Goal: Information Seeking & Learning: Learn about a topic

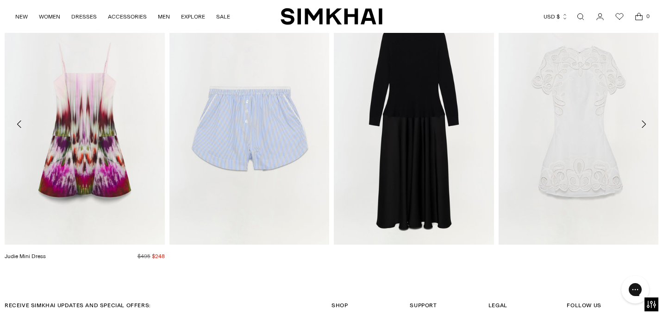
scroll to position [1410, 0]
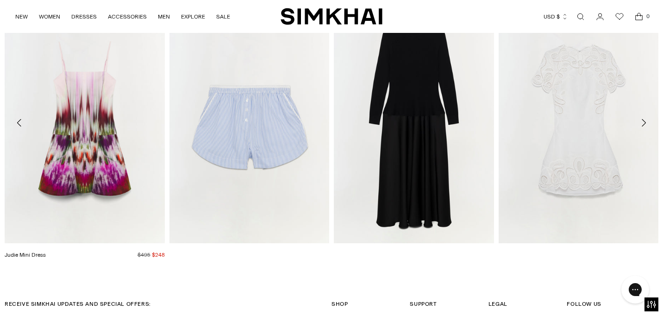
click at [0, 0] on img "Judie Mini Dress" at bounding box center [0, 0] width 0 height 0
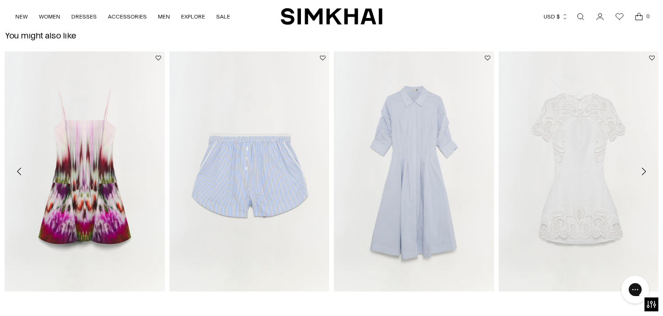
scroll to position [1329, 0]
click at [644, 168] on icon "Move to next carousel slide" at bounding box center [643, 170] width 11 height 11
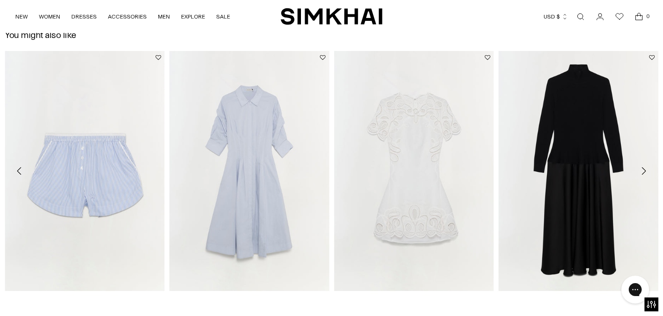
click at [644, 168] on icon "Move to next carousel slide" at bounding box center [643, 170] width 11 height 11
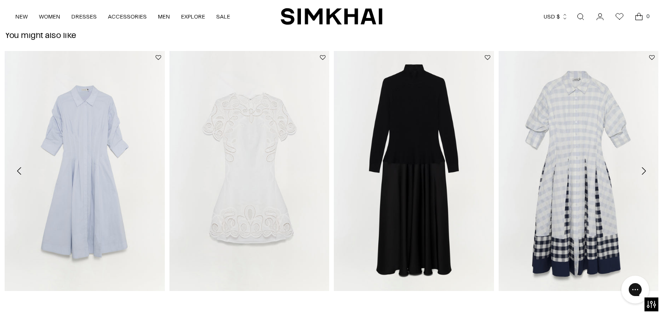
click at [644, 169] on icon "Move to next carousel slide" at bounding box center [643, 170] width 11 height 11
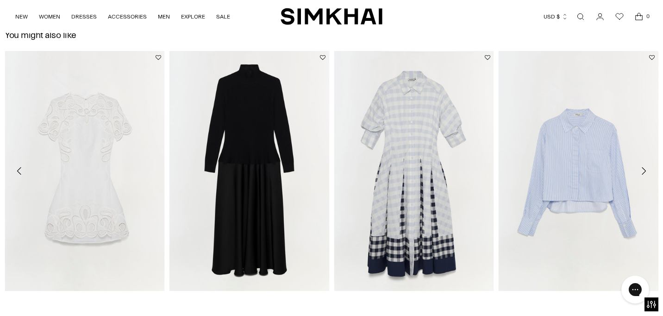
click at [644, 169] on icon "Move to next carousel slide" at bounding box center [643, 170] width 11 height 11
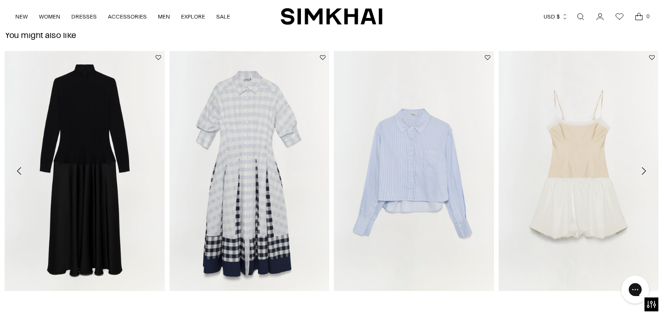
click at [644, 169] on icon "Move to next carousel slide" at bounding box center [643, 170] width 11 height 11
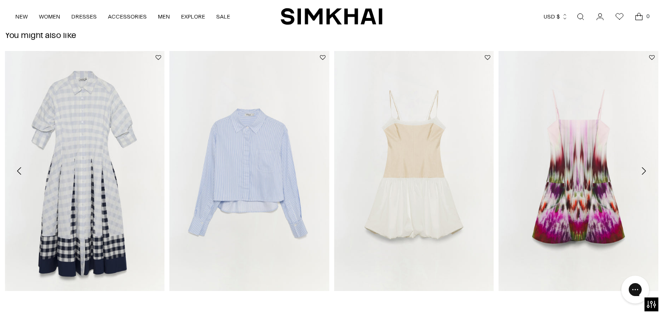
click at [644, 169] on icon "Move to next carousel slide" at bounding box center [643, 170] width 11 height 11
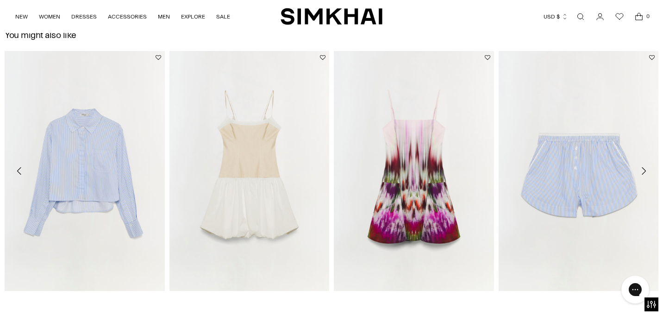
click at [644, 169] on icon "Move to next carousel slide" at bounding box center [643, 170] width 11 height 11
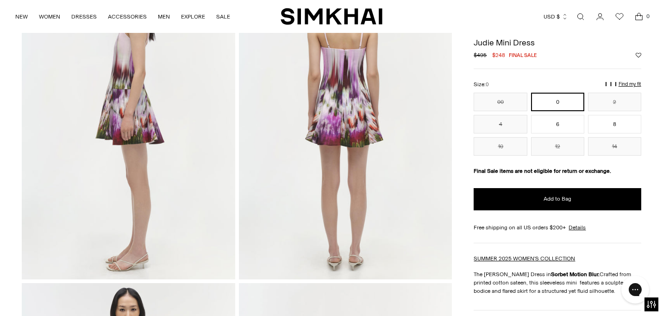
scroll to position [399, 0]
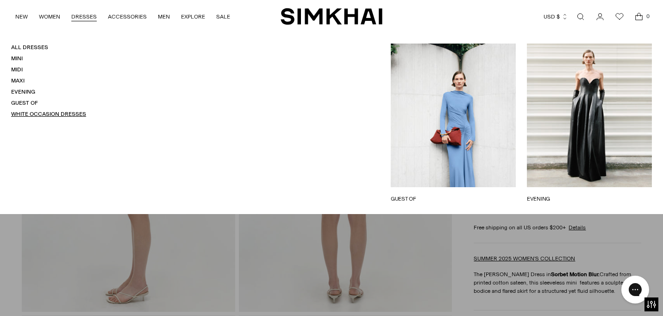
click at [35, 114] on link "White Occasion Dresses" at bounding box center [48, 114] width 75 height 6
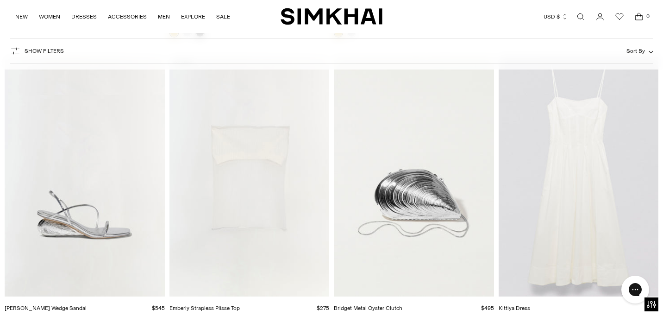
scroll to position [4042, 0]
